Goal: Information Seeking & Learning: Learn about a topic

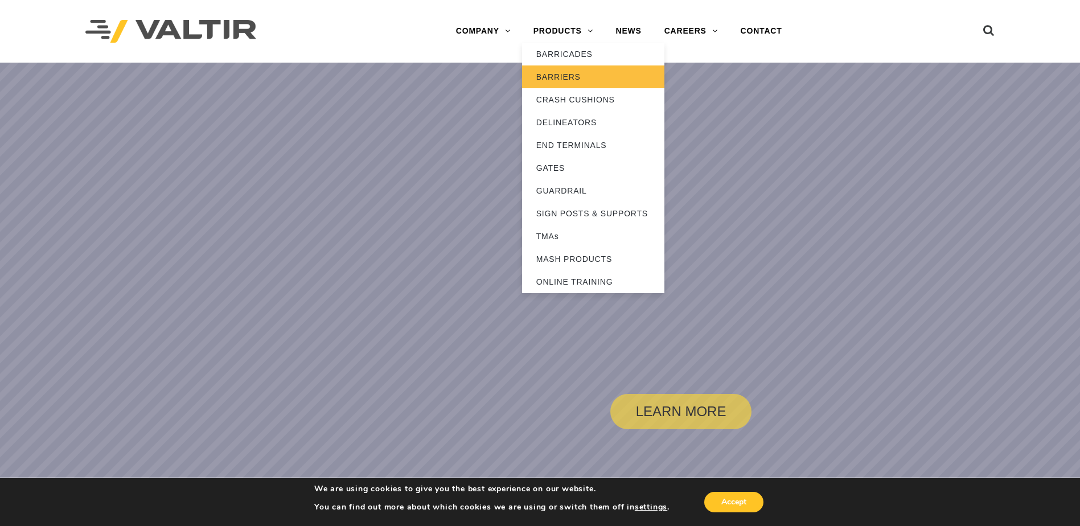
click at [565, 73] on link "BARRIERS" at bounding box center [593, 76] width 142 height 23
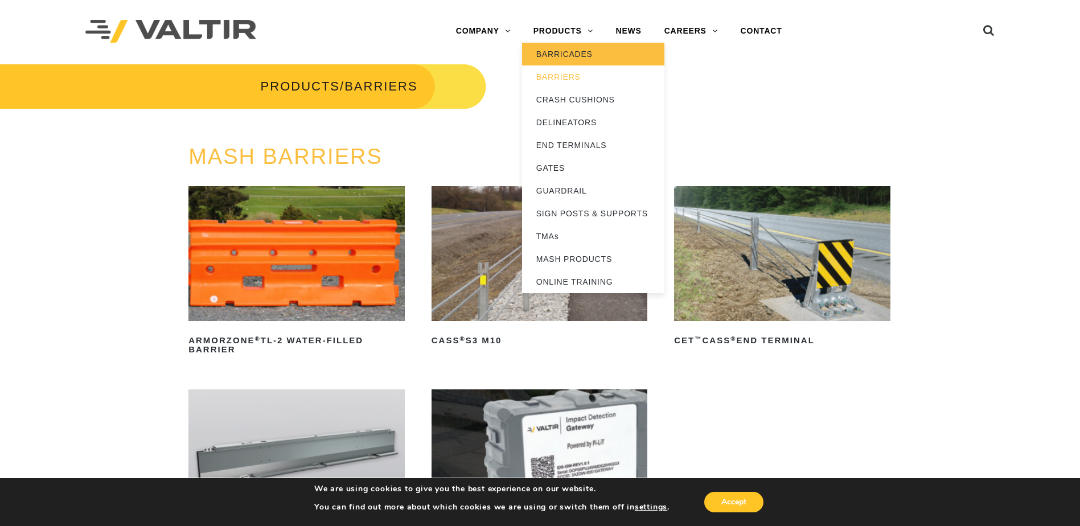
click at [570, 52] on link "BARRICADES" at bounding box center [593, 54] width 142 height 23
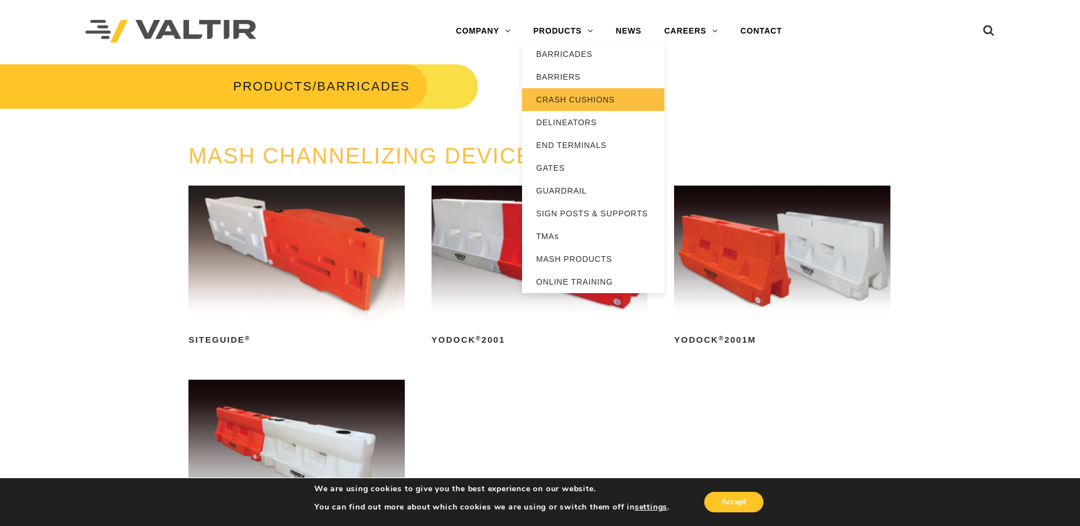
click at [576, 99] on link "CRASH CUSHIONS" at bounding box center [593, 99] width 142 height 23
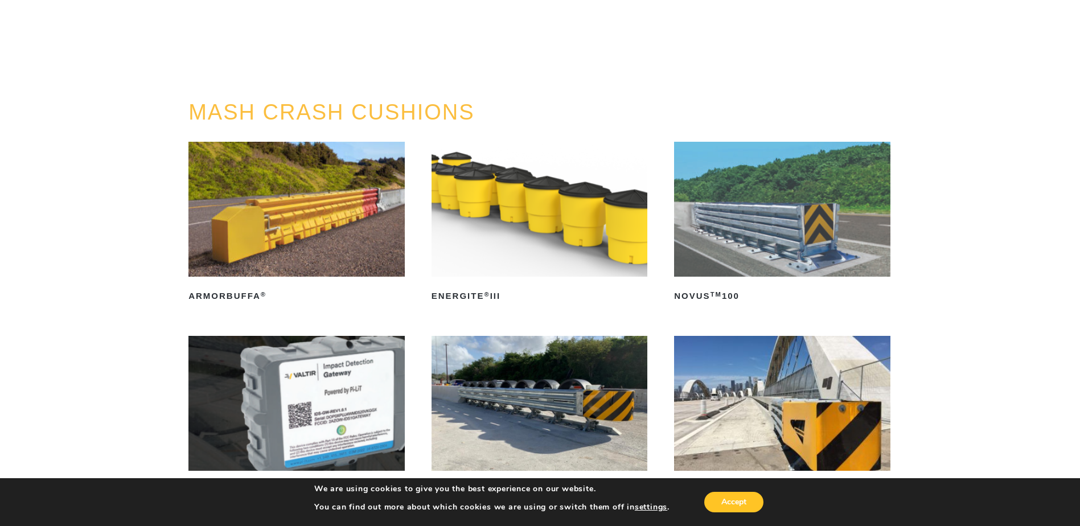
scroll to position [114, 0]
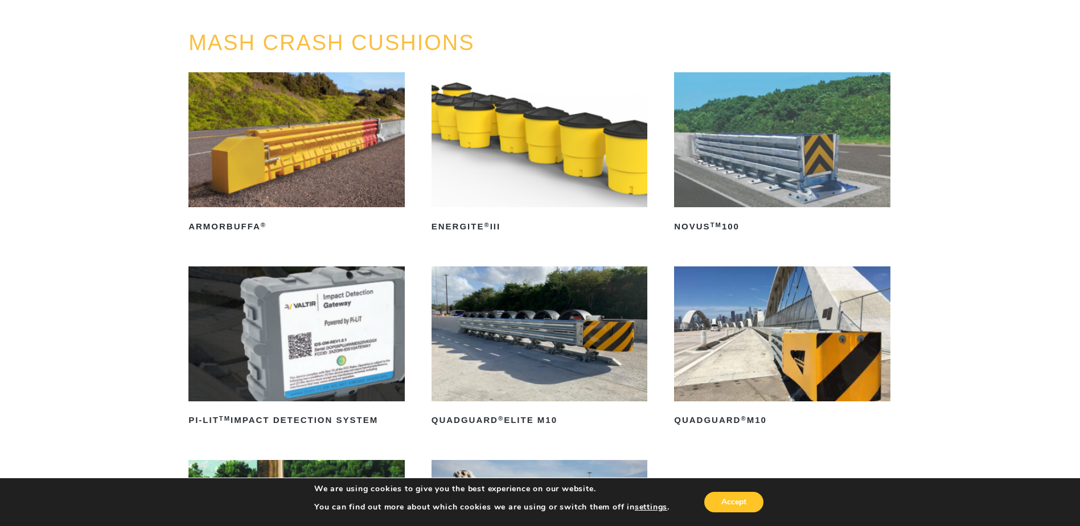
click at [299, 180] on img at bounding box center [296, 139] width 216 height 135
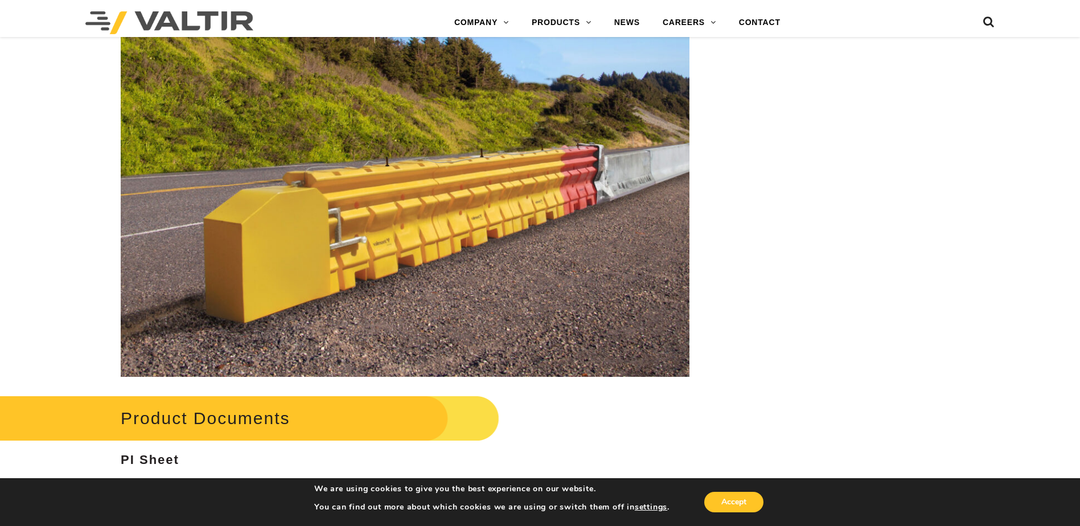
scroll to position [1651, 0]
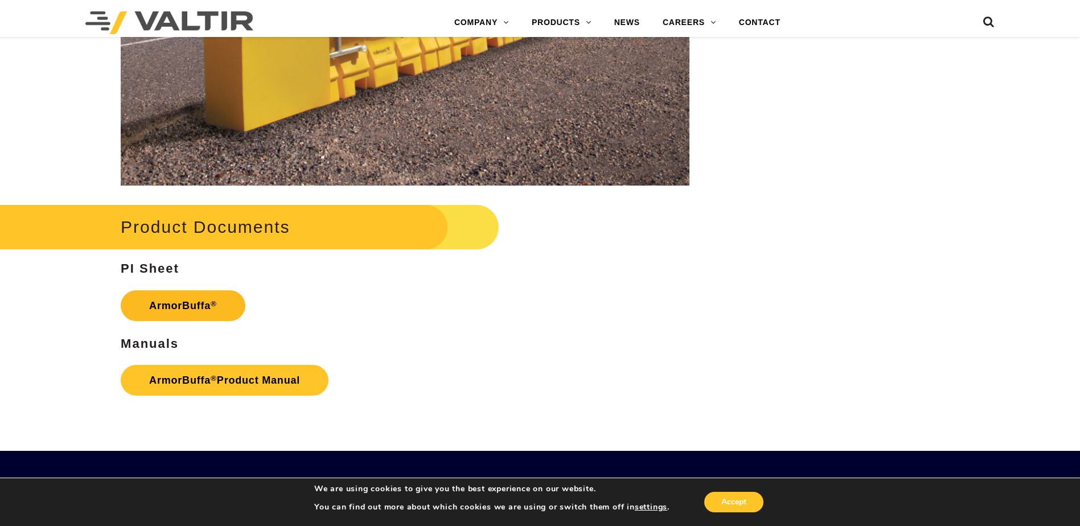
click at [207, 301] on link "ArmorBuffa ®" at bounding box center [183, 305] width 125 height 31
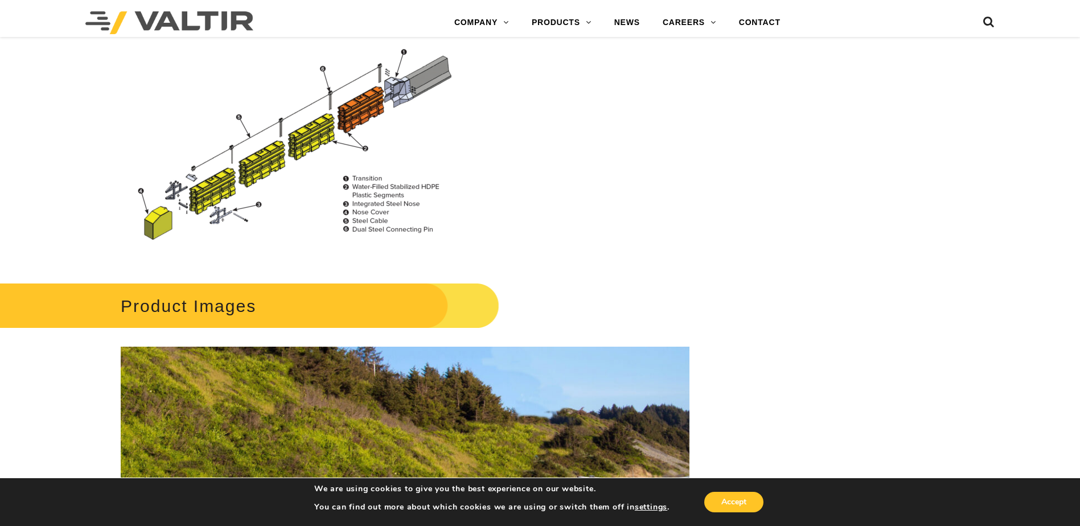
scroll to position [1082, 0]
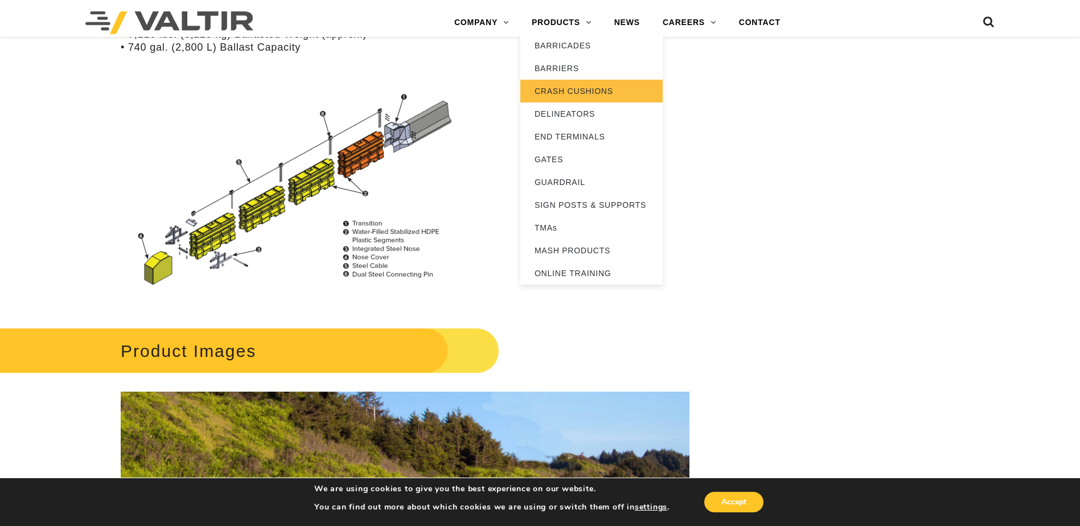
click at [561, 88] on link "CRASH CUSHIONS" at bounding box center [591, 91] width 142 height 23
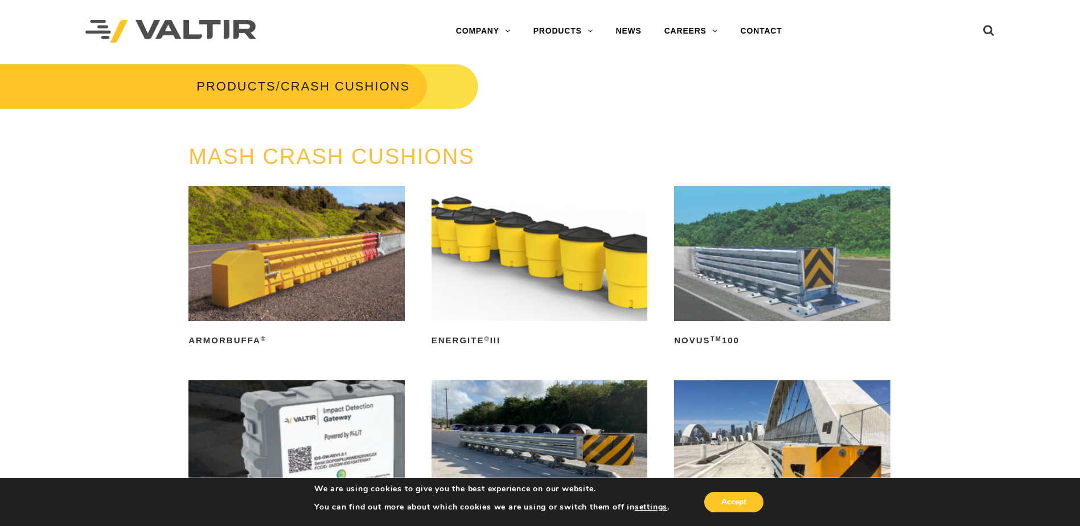
click at [585, 287] on img at bounding box center [540, 253] width 216 height 135
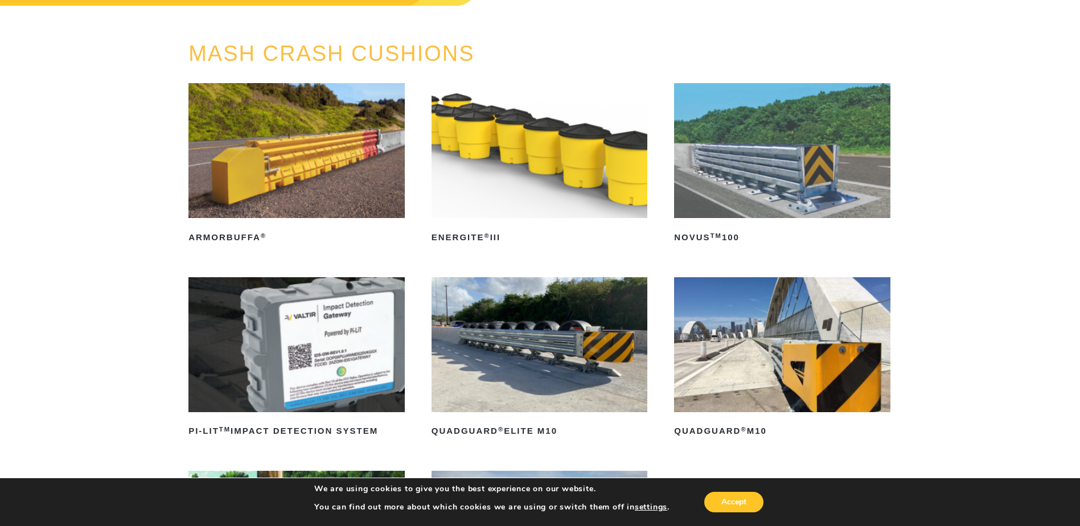
scroll to position [171, 0]
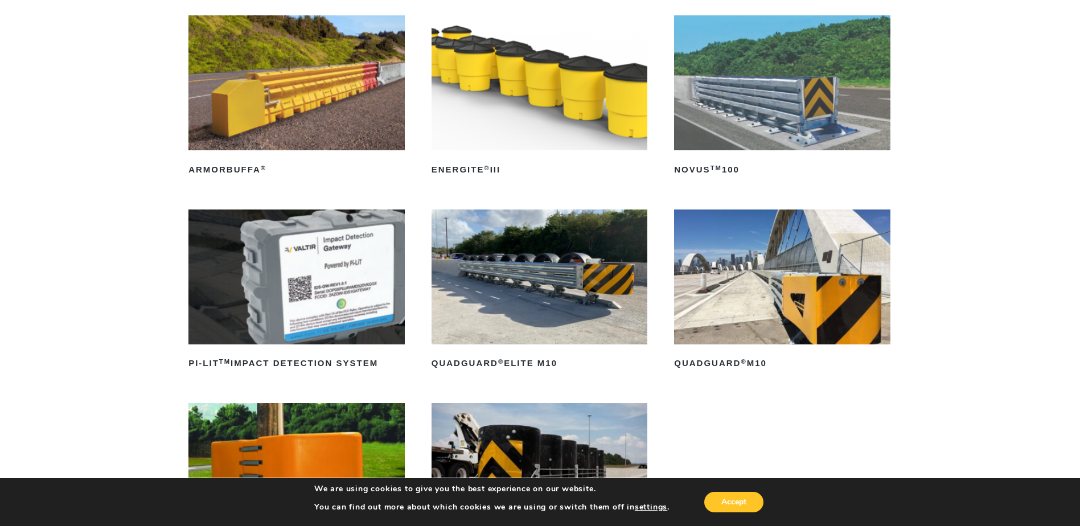
click at [569, 317] on img at bounding box center [540, 277] width 216 height 135
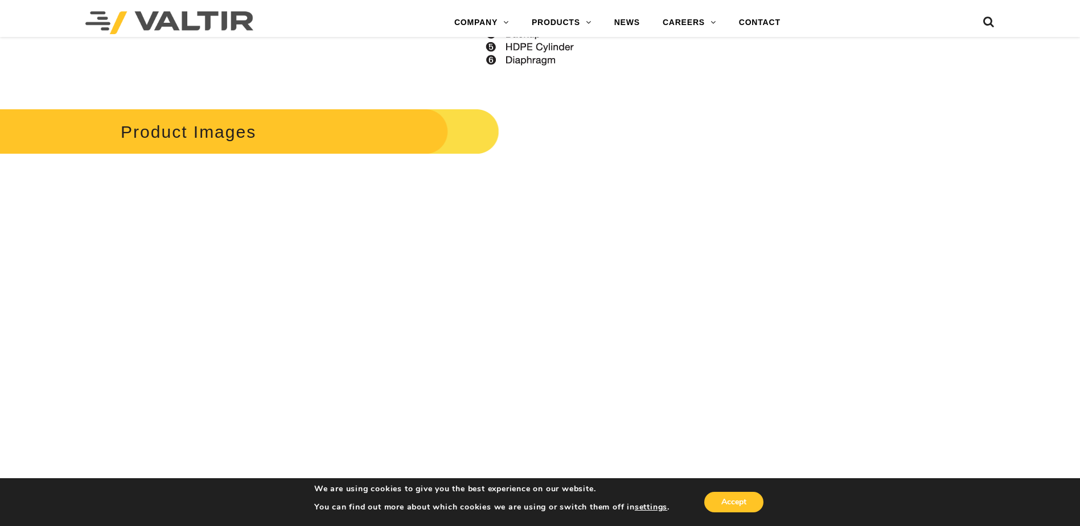
scroll to position [1651, 0]
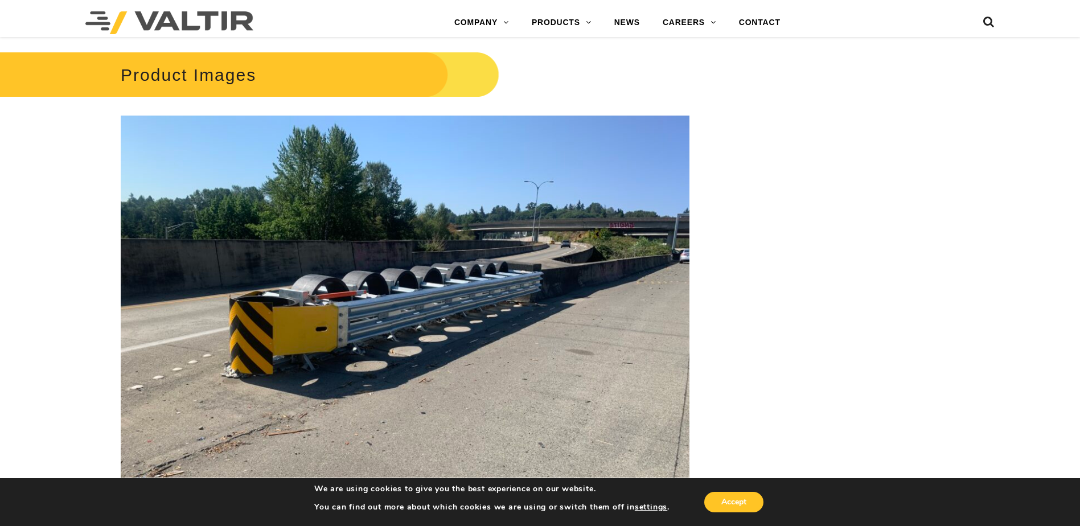
click at [335, 285] on img at bounding box center [405, 329] width 569 height 426
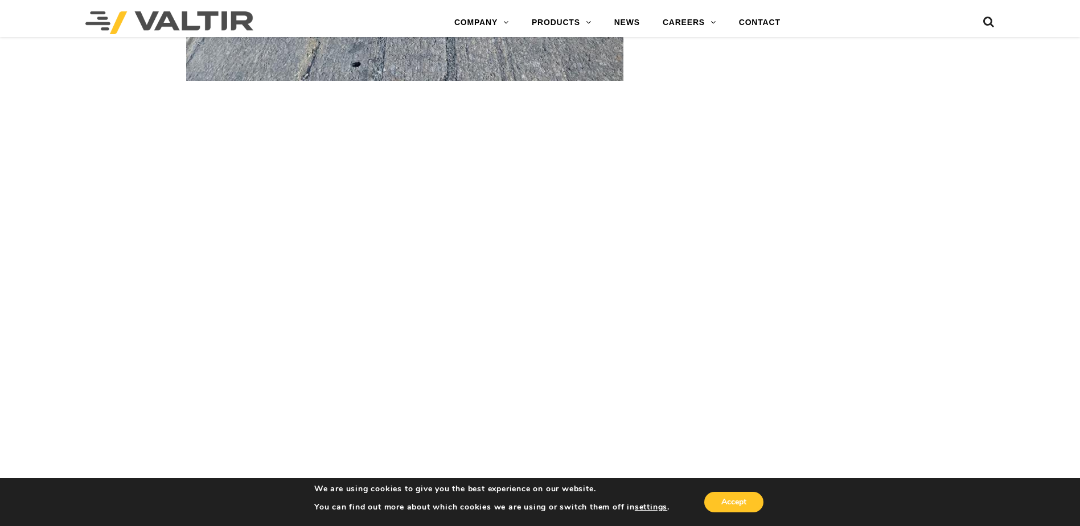
scroll to position [3701, 0]
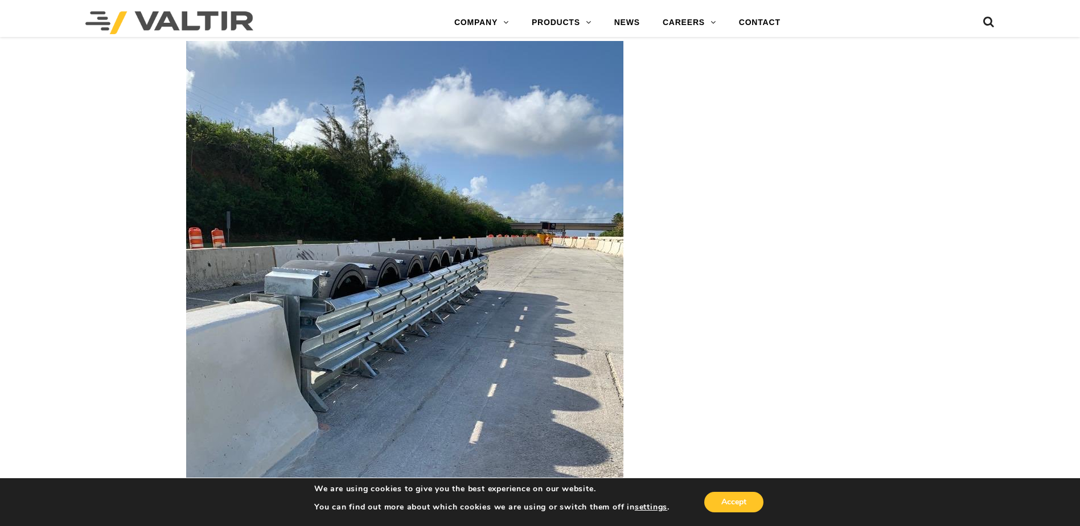
click at [355, 288] on img at bounding box center [404, 332] width 437 height 583
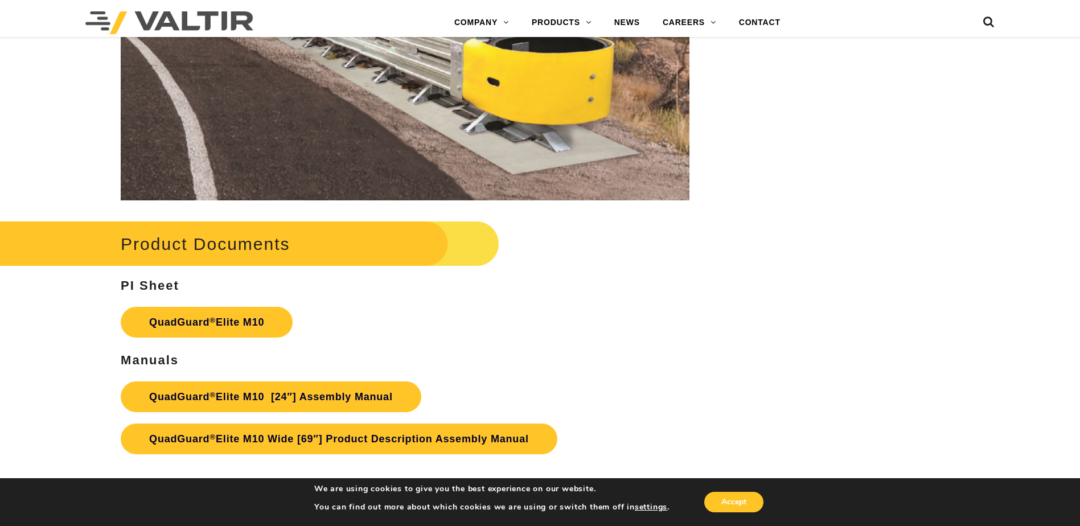
scroll to position [5922, 0]
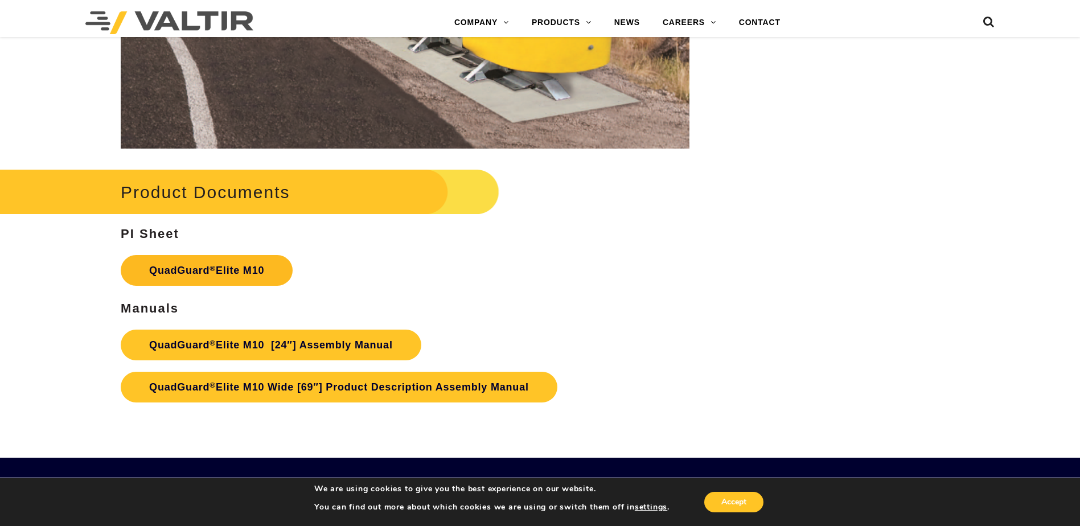
click at [197, 272] on link "QuadGuard ® Elite M10" at bounding box center [207, 270] width 172 height 31
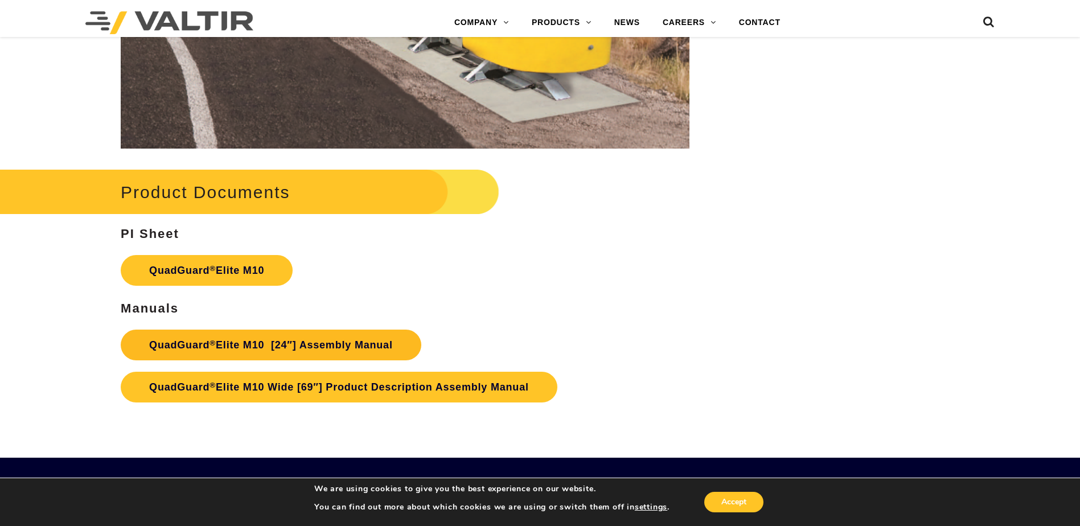
click at [288, 354] on link "QuadGuard ® Elite M10 [24″] Assembly Manual" at bounding box center [271, 345] width 301 height 31
